Goal: Communication & Community: Answer question/provide support

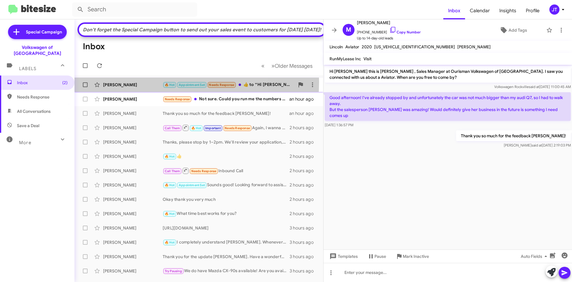
click at [142, 88] on div "Paul Moss" at bounding box center [133, 85] width 60 height 6
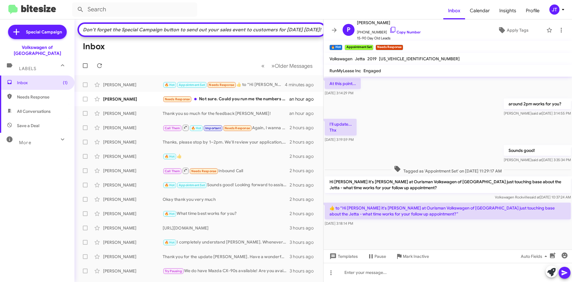
scroll to position [343, 0]
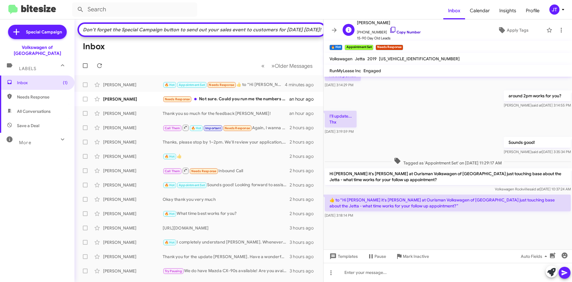
click at [403, 32] on link "Copy Number" at bounding box center [405, 32] width 31 height 4
click at [252, 103] on div "Needs Response Not sure. Could you run me the numbers for it?" at bounding box center [229, 99] width 132 height 7
